Goal: Task Accomplishment & Management: Use online tool/utility

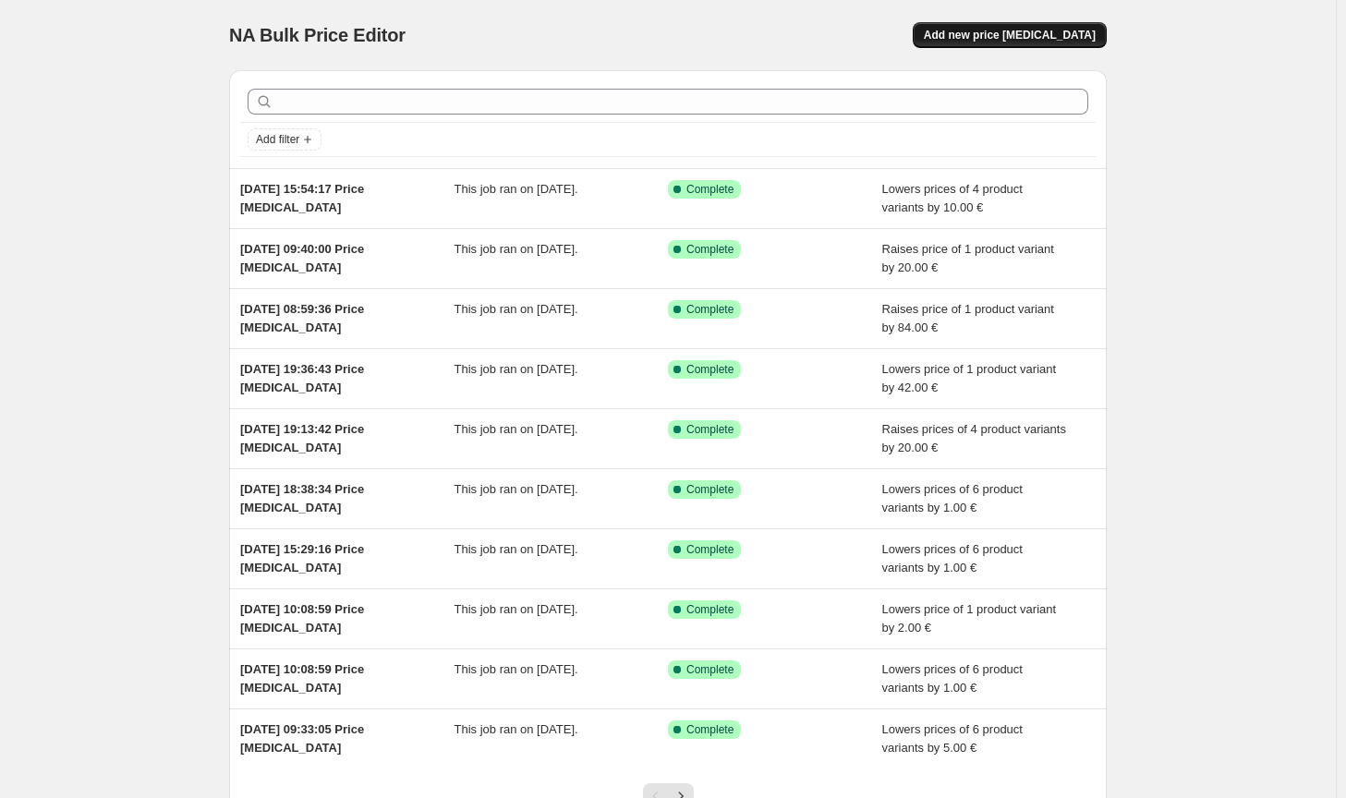
click at [1048, 34] on span "Add new price [MEDICAL_DATA]" at bounding box center [1010, 35] width 172 height 15
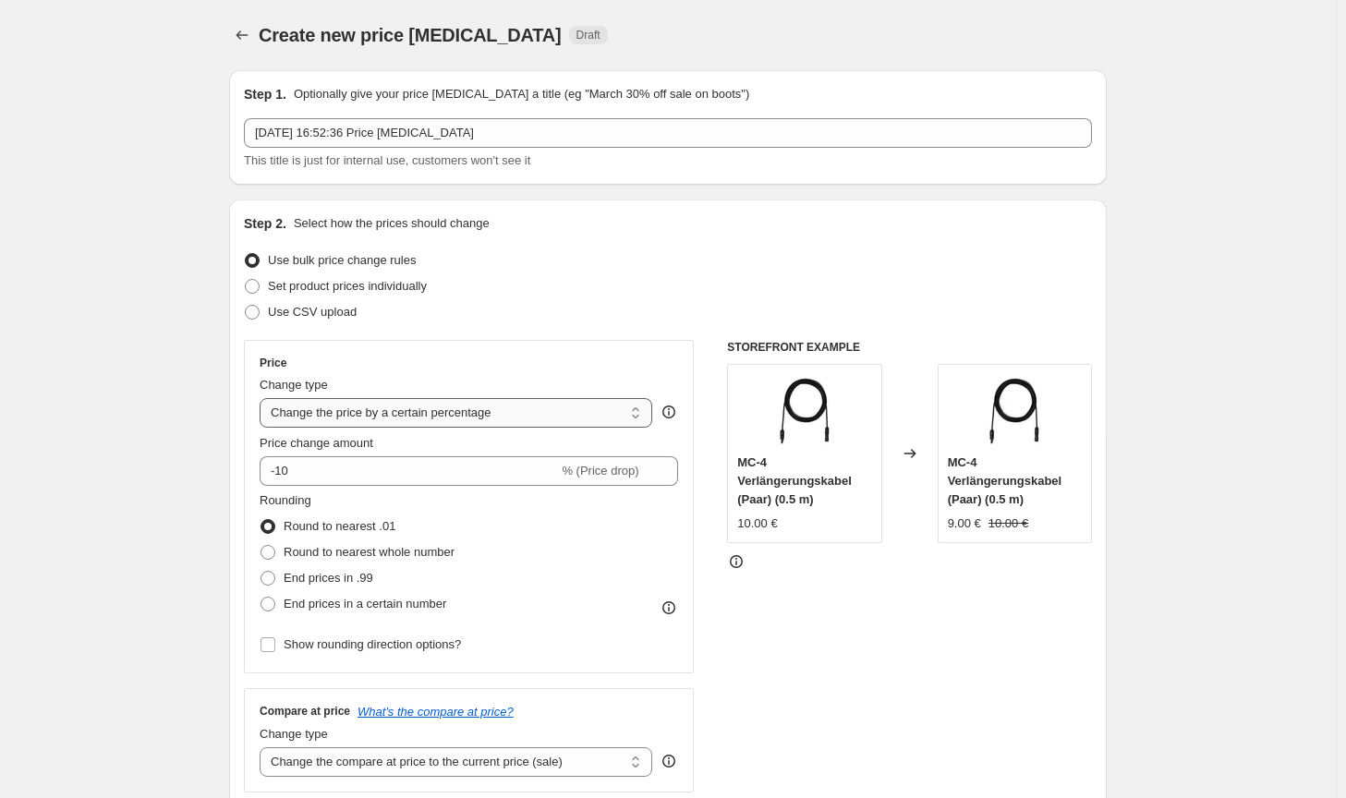
click at [386, 423] on select "Change the price to a certain amount Change the price by a certain amount Chang…" at bounding box center [456, 413] width 393 height 30
select select "by"
click at [263, 398] on select "Change the price to a certain amount Change the price by a certain amount Chang…" at bounding box center [456, 413] width 393 height 30
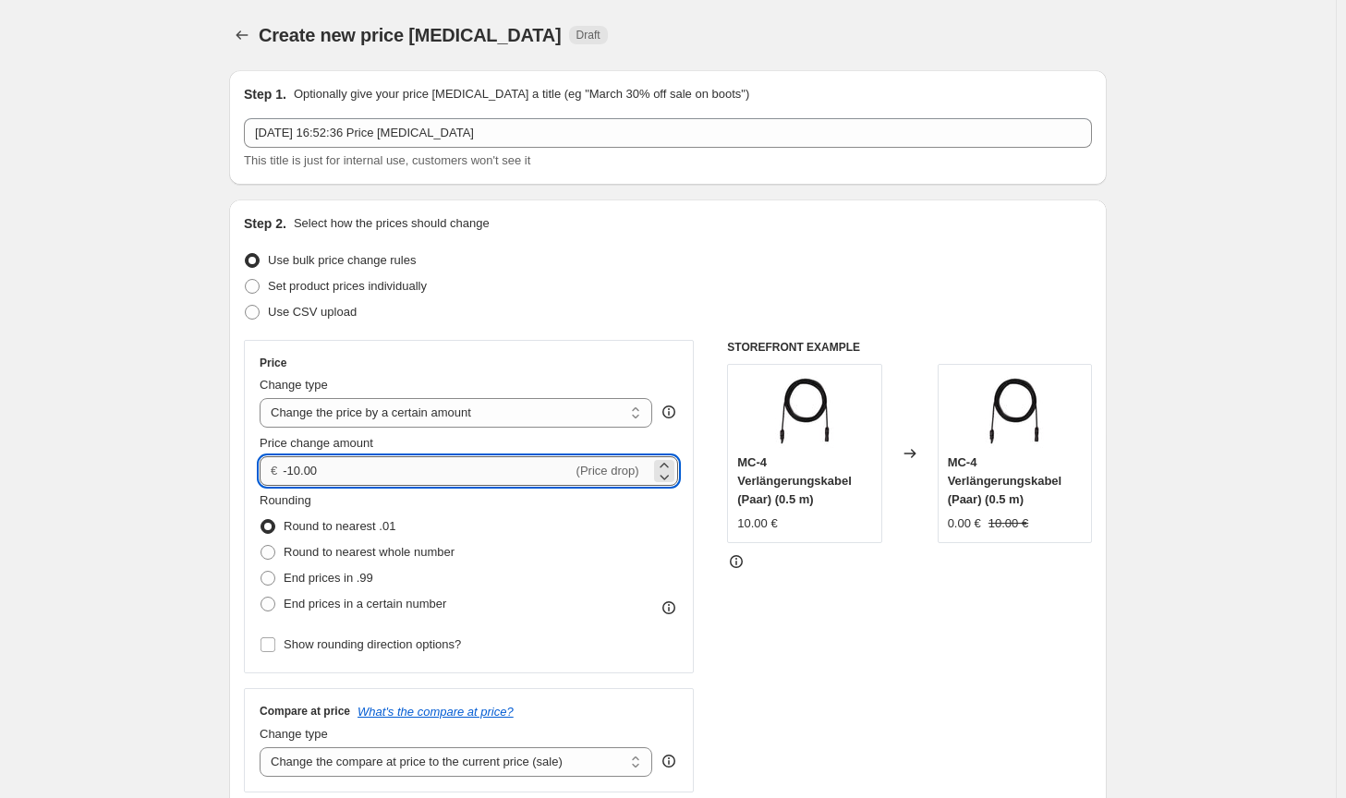
drag, startPoint x: 330, startPoint y: 476, endPoint x: 294, endPoint y: 479, distance: 36.1
click at [294, 479] on input "-10.00" at bounding box center [427, 472] width 289 height 30
type input "-2.00"
click at [366, 557] on span "Round to nearest whole number" at bounding box center [369, 552] width 171 height 14
click at [262, 546] on input "Round to nearest whole number" at bounding box center [261, 545] width 1 height 1
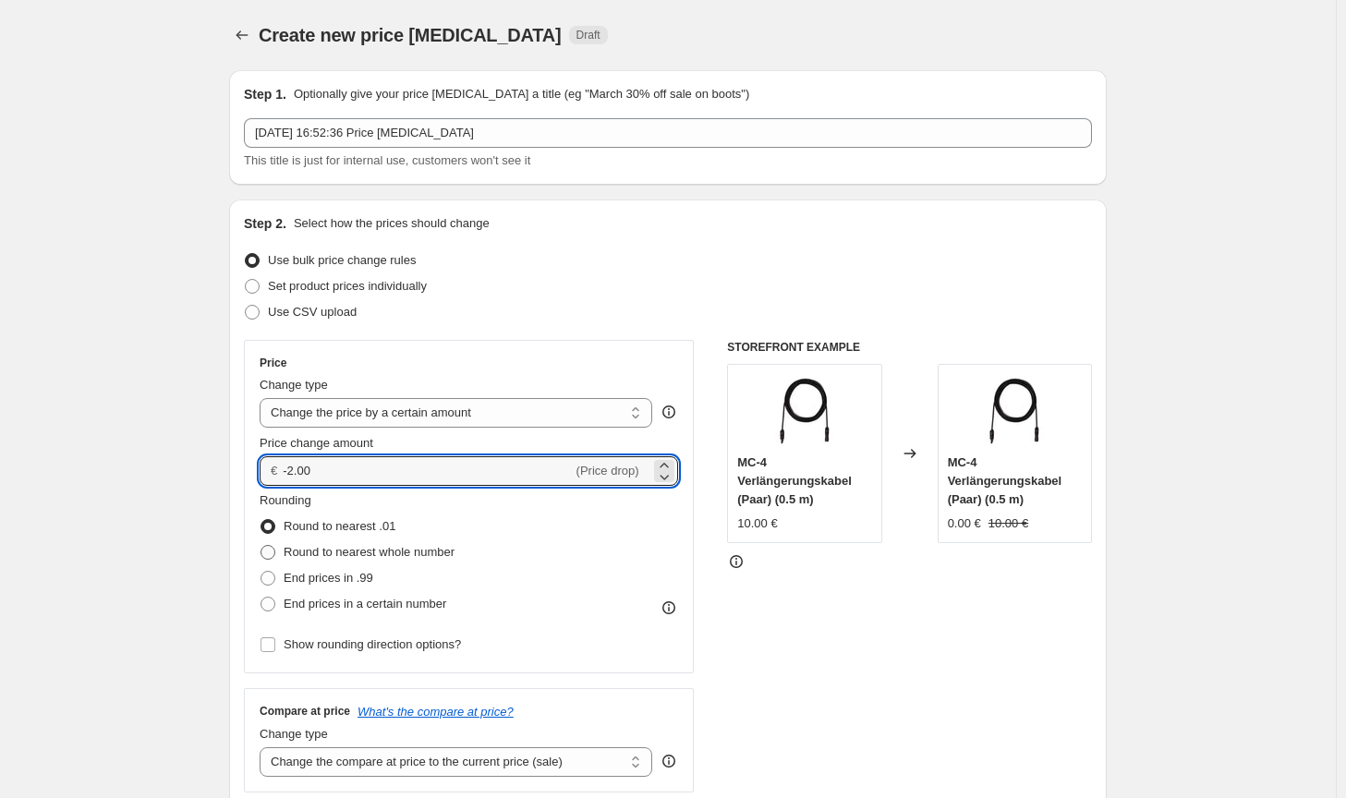
radio input "true"
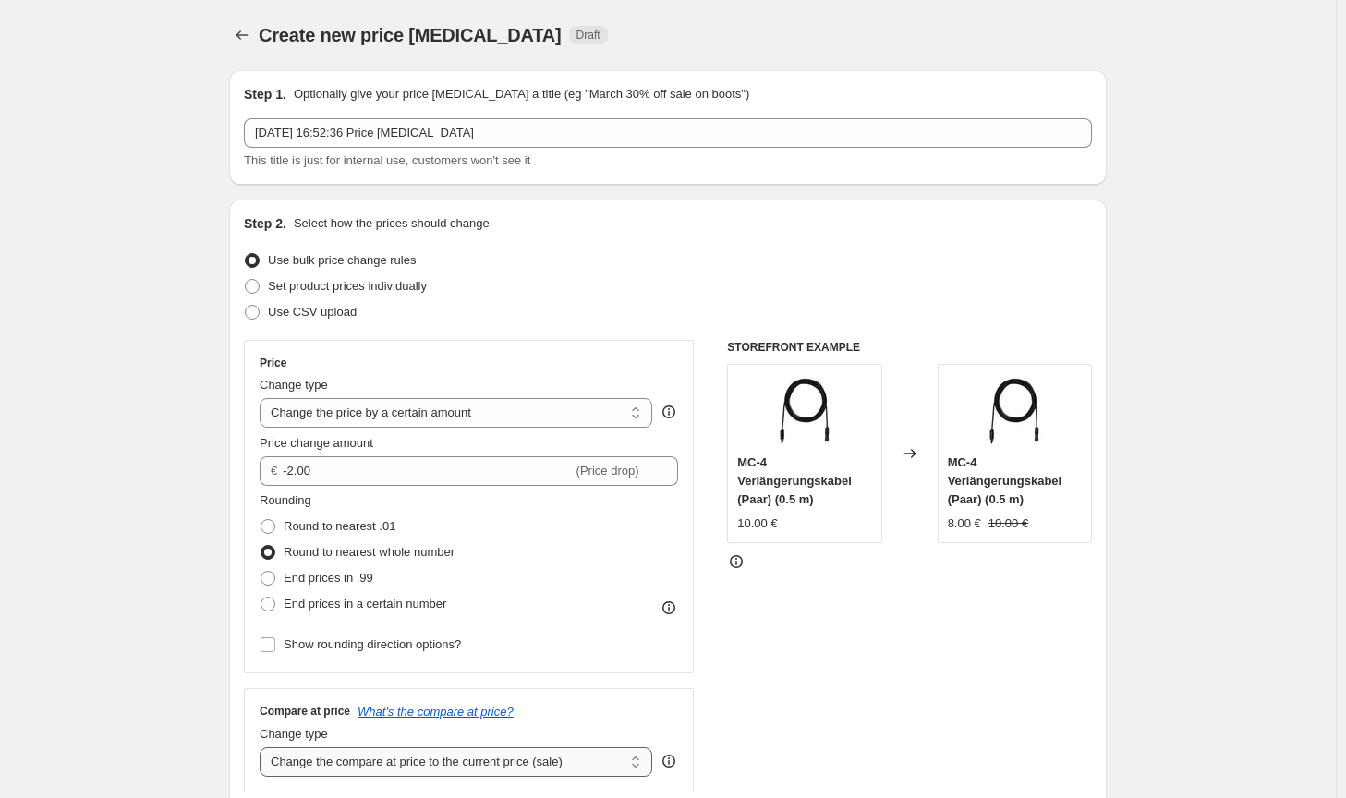
click at [513, 761] on select "Change the compare at price to the current price (sale) Change the compare at p…" at bounding box center [456, 763] width 393 height 30
select select "no_change"
click at [263, 748] on select "Change the compare at price to the current price (sale) Change the compare at p…" at bounding box center [456, 763] width 393 height 30
click at [849, 699] on div "STOREFRONT EXAMPLE MC-4 Verlängerungskabel (Paar) (0.5 m) 10.00 € Changed to MC…" at bounding box center [909, 566] width 365 height 453
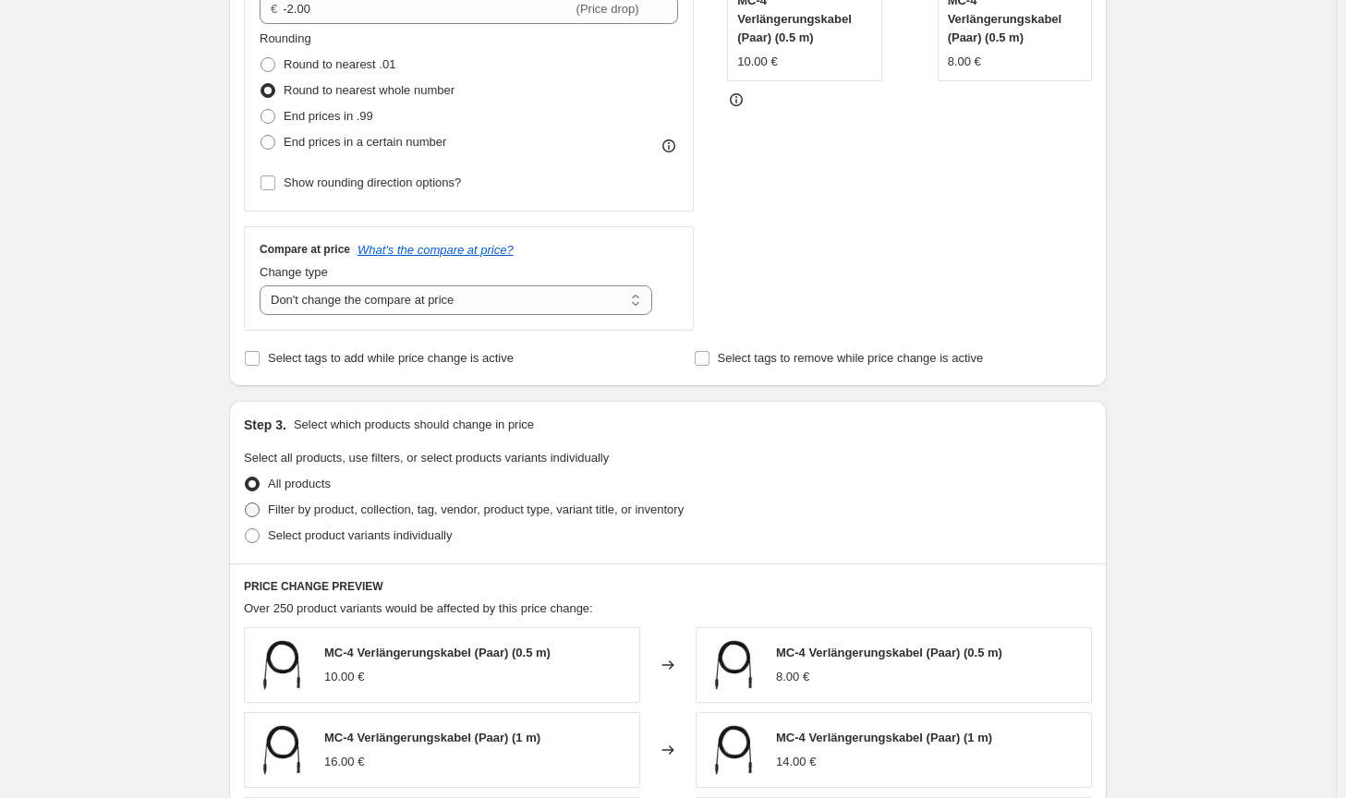
click at [621, 520] on label "Filter by product, collection, tag, vendor, product type, variant title, or inv…" at bounding box center [464, 510] width 440 height 26
click at [246, 504] on input "Filter by product, collection, tag, vendor, product type, variant title, or inv…" at bounding box center [245, 503] width 1 height 1
radio input "true"
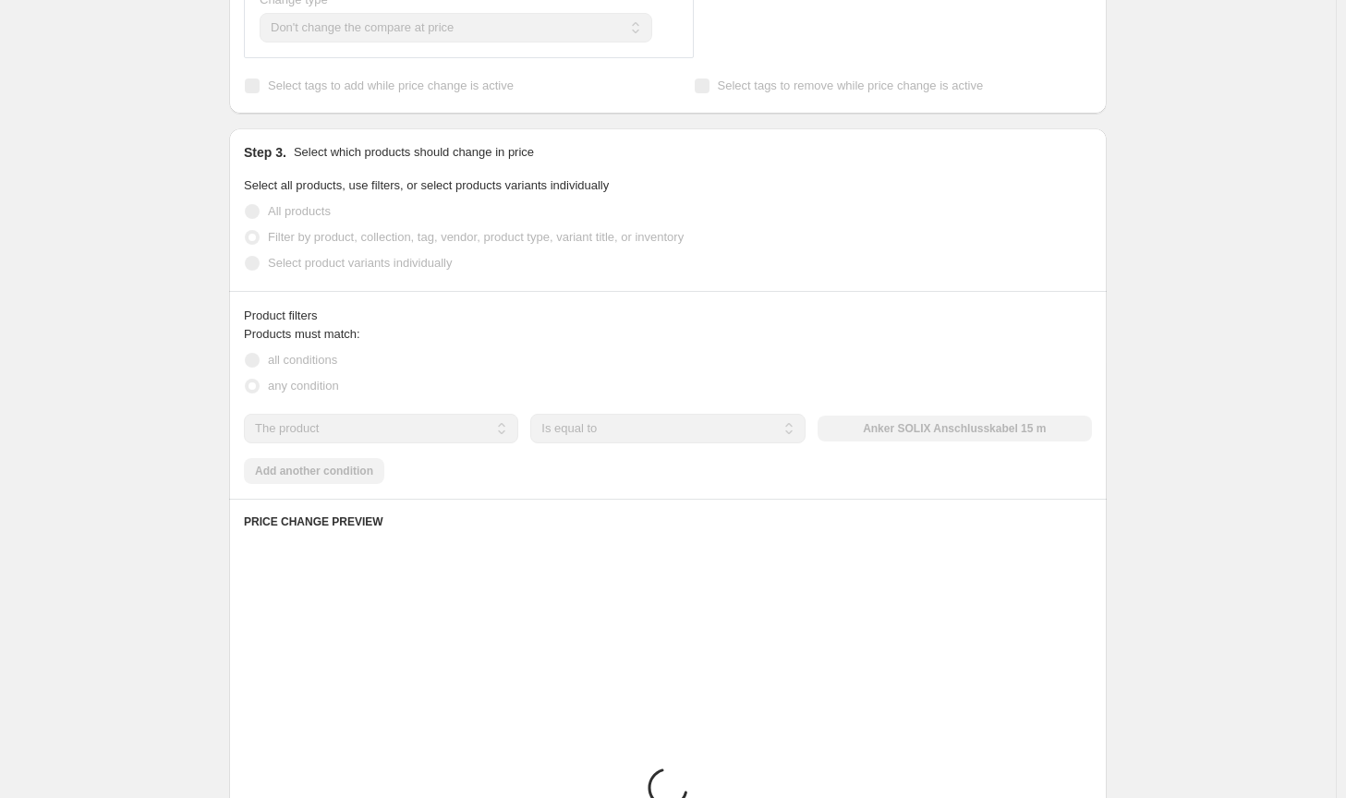
scroll to position [739, 0]
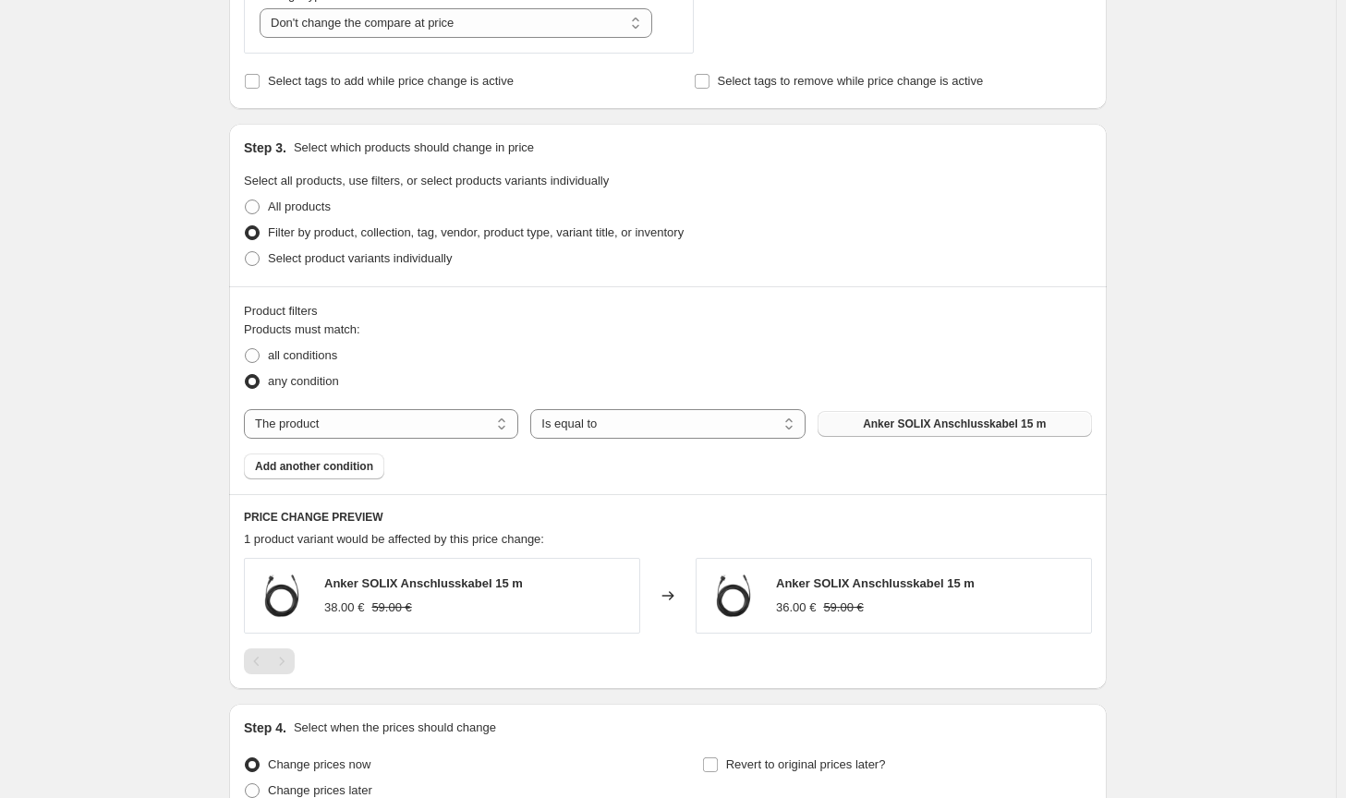
click at [919, 425] on span "Anker SOLIX Anschlusskabel 15 m" at bounding box center [954, 424] width 183 height 15
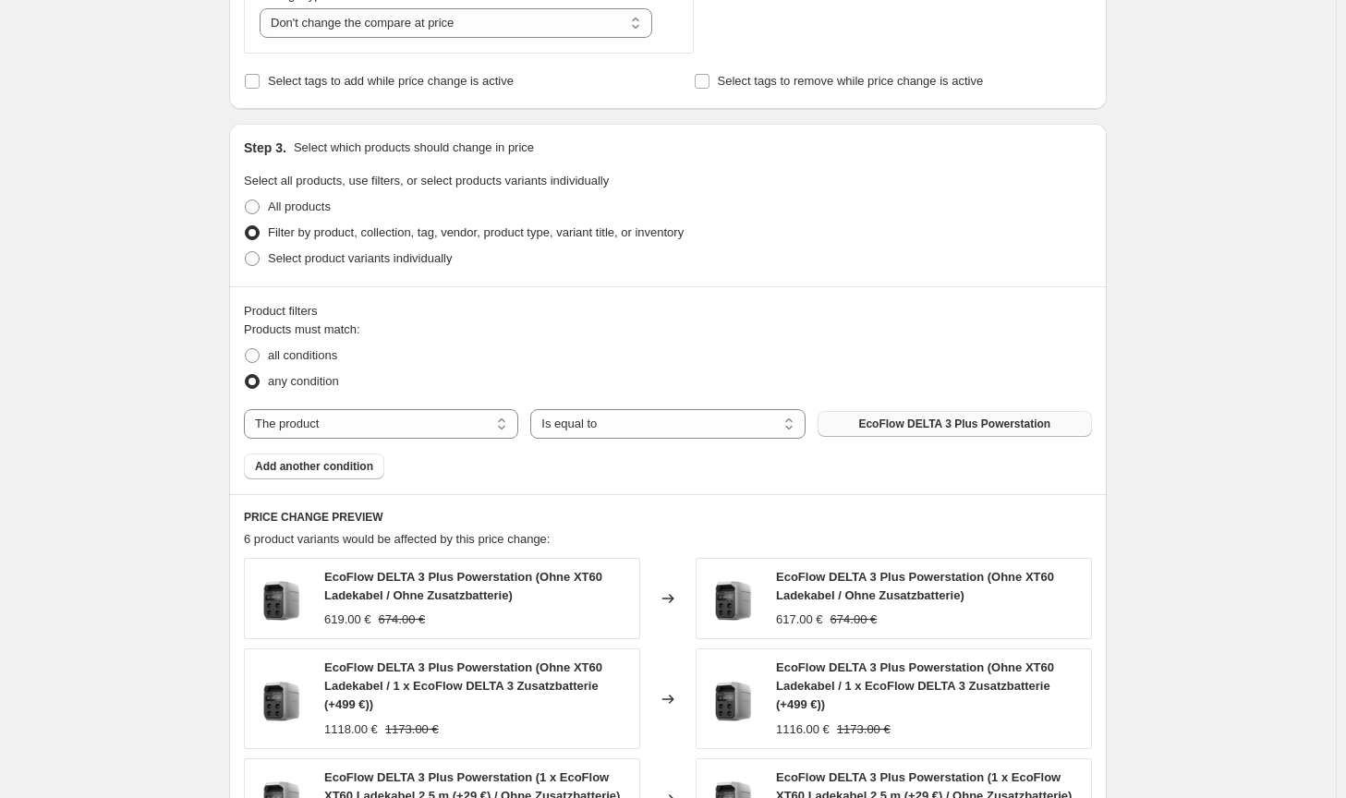
scroll to position [1322, 0]
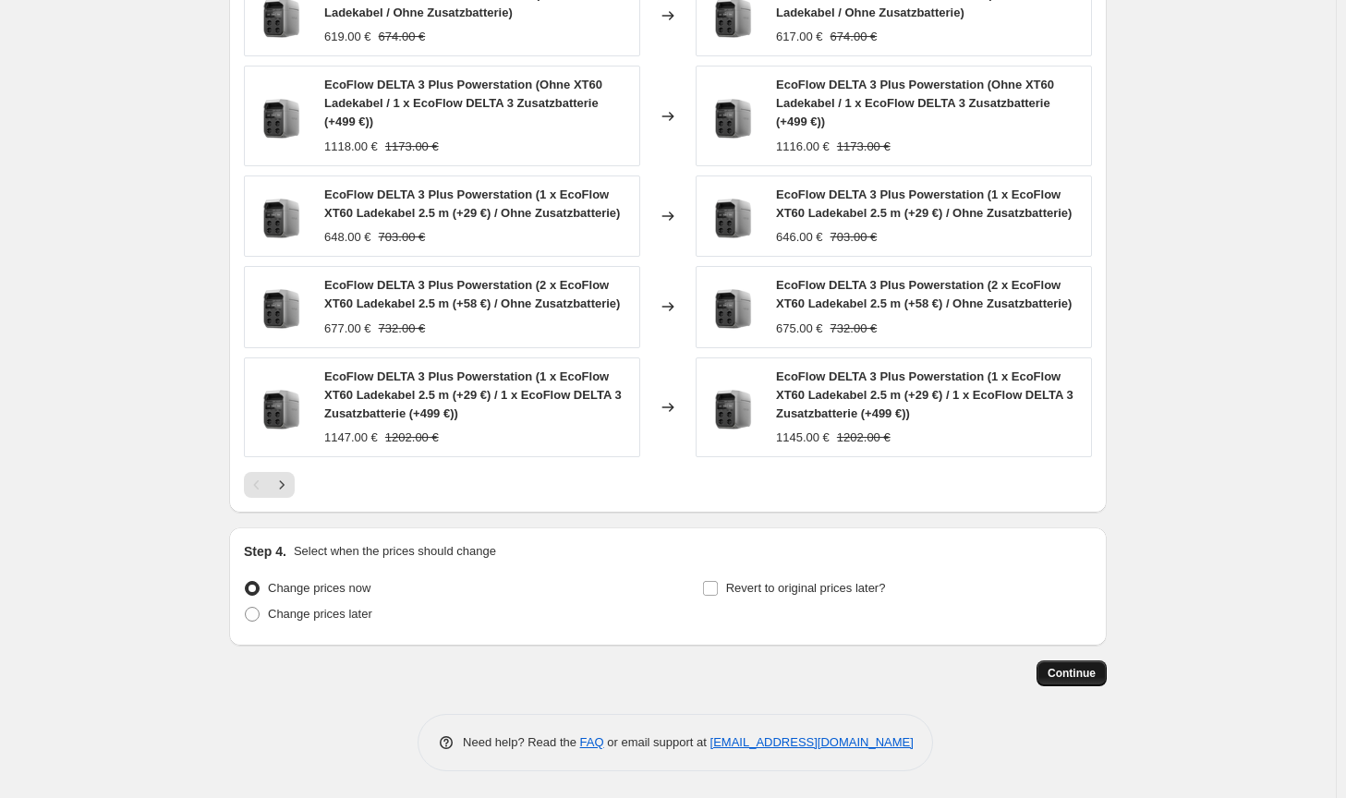
click at [1080, 672] on span "Continue" at bounding box center [1072, 673] width 48 height 15
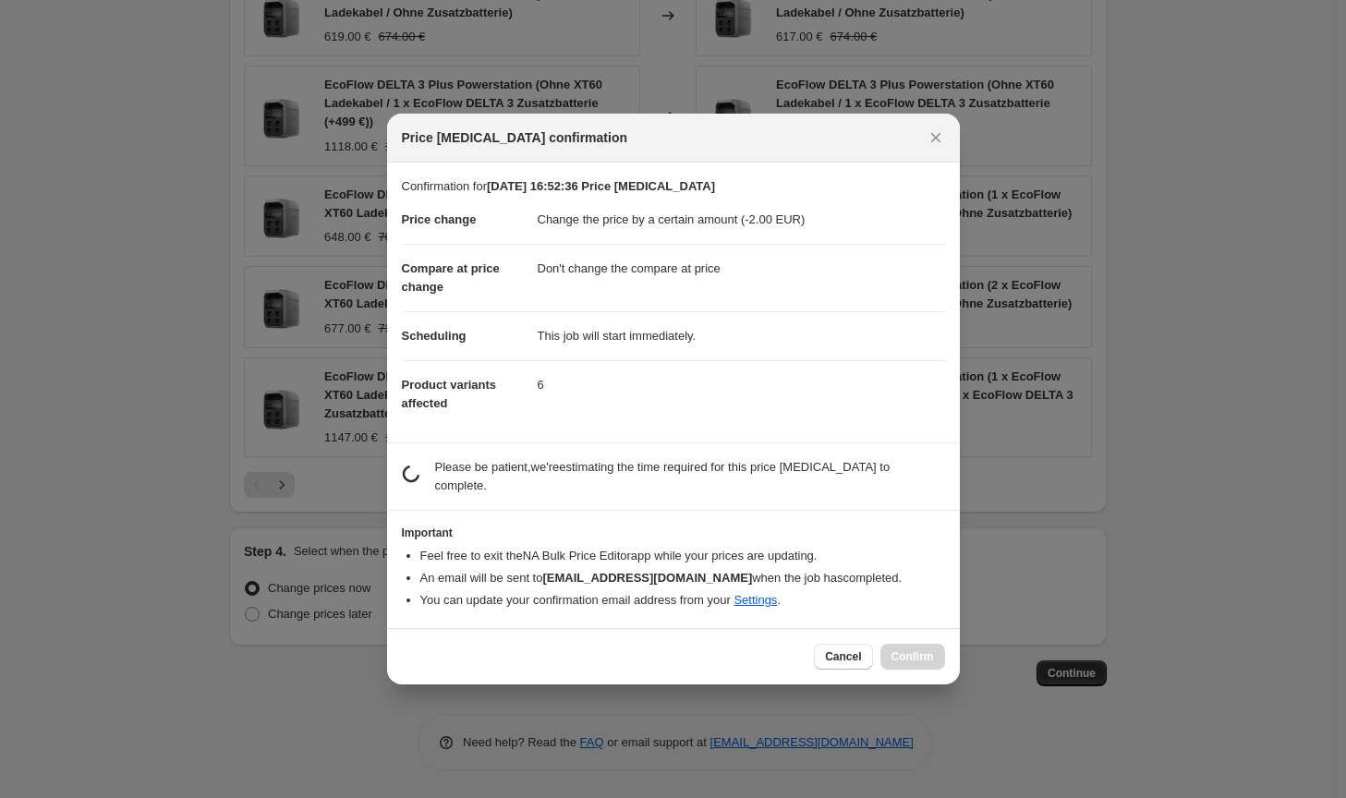
click at [932, 644] on div "Cancel Confirm" at bounding box center [879, 657] width 130 height 26
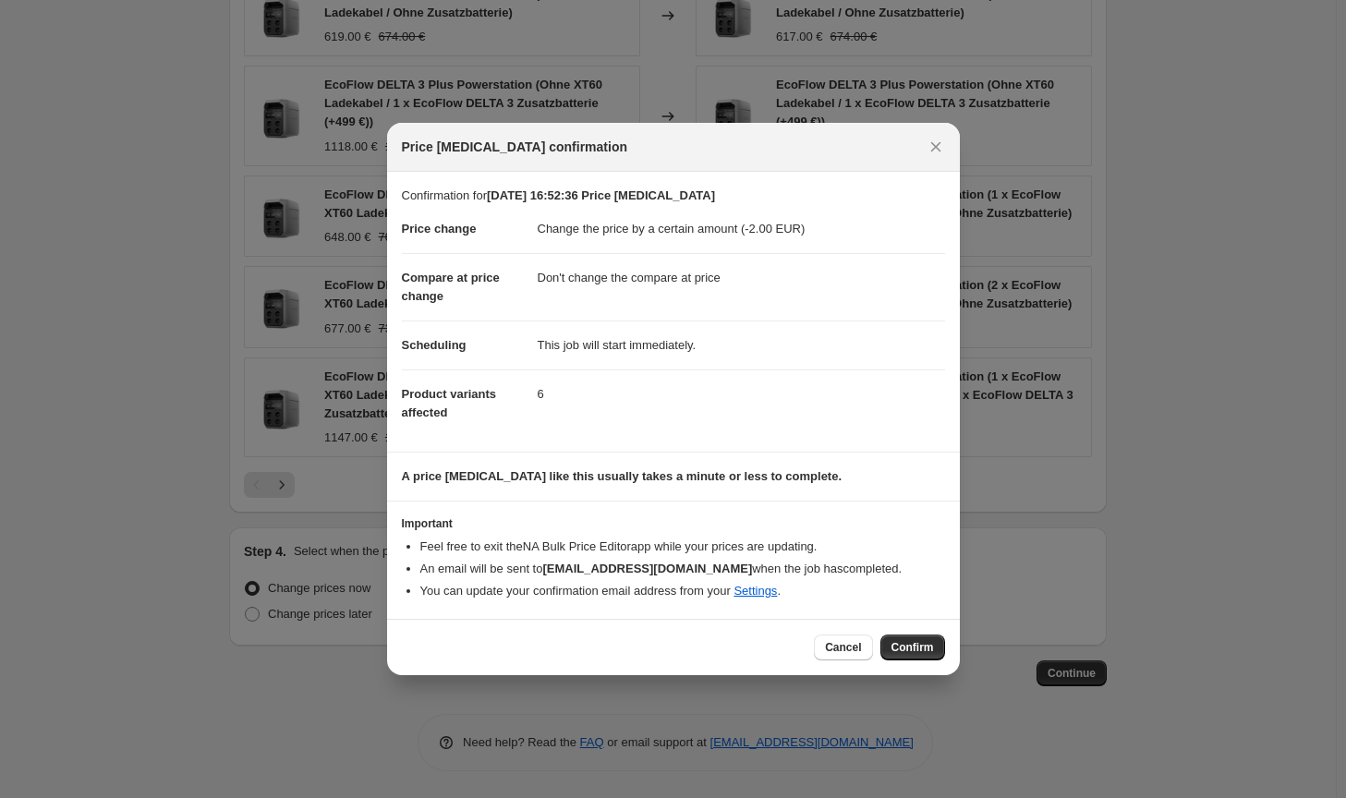
click at [932, 639] on button "Confirm" at bounding box center [913, 648] width 65 height 26
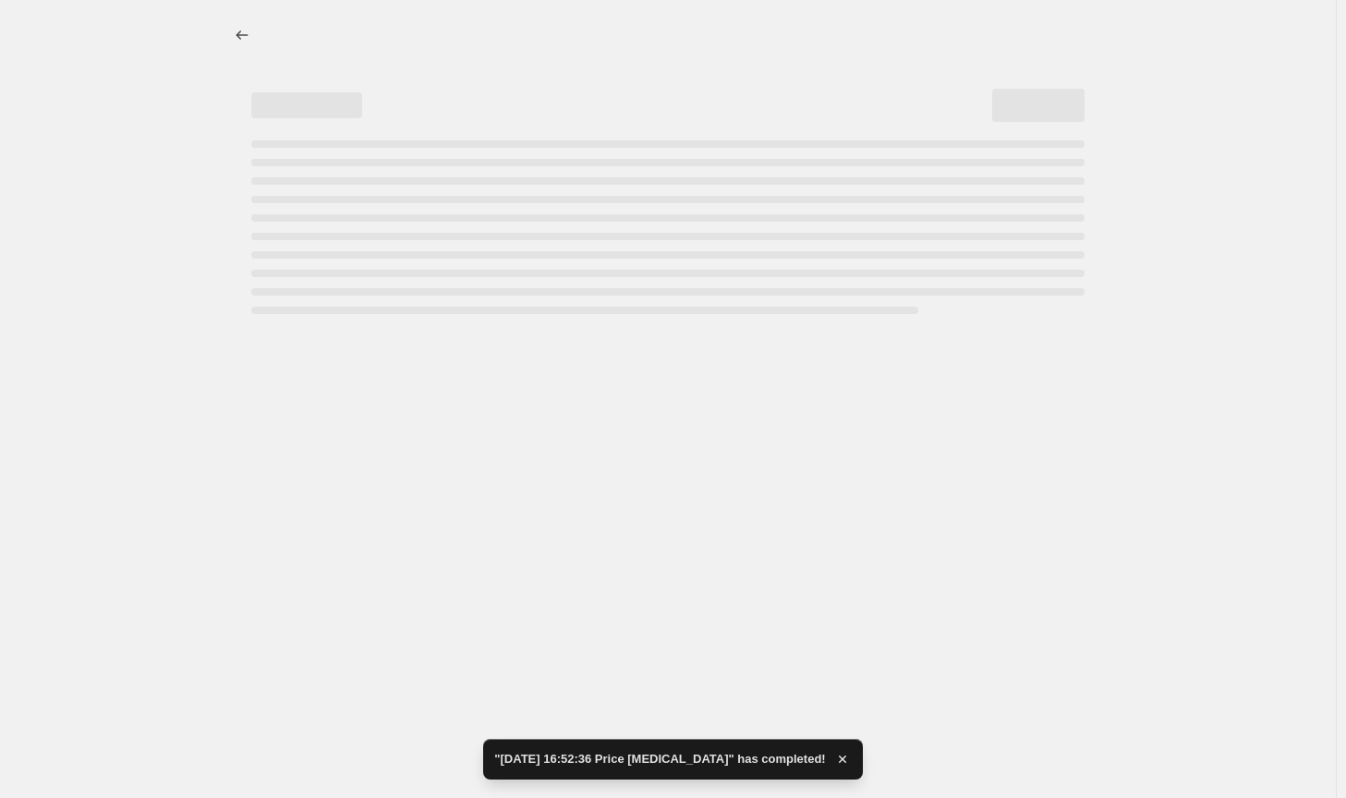
select select "by"
select select "no_change"
